Goal: Information Seeking & Learning: Learn about a topic

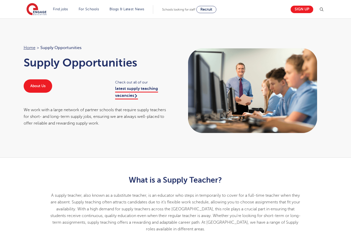
click at [0, 0] on link "Teaching jobs in [GEOGRAPHIC_DATA]" at bounding box center [0, 0] width 0 height 0
click at [0, 0] on link "Supply Teaching" at bounding box center [0, 0] width 0 height 0
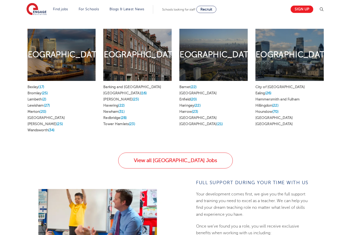
scroll to position [301, 0]
click at [54, 128] on span "(34)" at bounding box center [51, 130] width 6 height 4
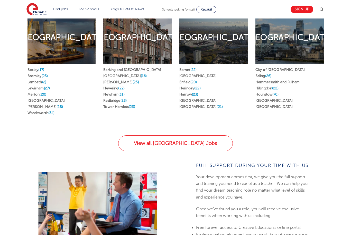
scroll to position [315, 0]
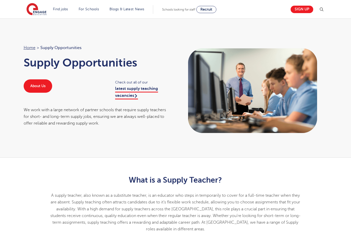
click at [132, 94] on link "latest supply teaching vacancies" at bounding box center [136, 92] width 43 height 13
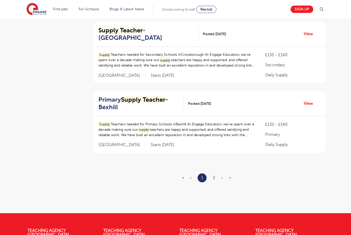
scroll to position [600, 0]
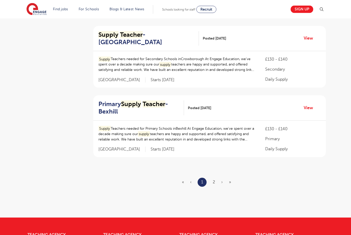
click at [213, 180] on link "2" at bounding box center [214, 182] width 2 height 5
